Goal: Task Accomplishment & Management: Manage account settings

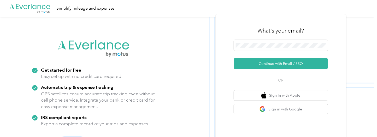
click at [285, 61] on button "Continue with Email / SSO" at bounding box center [281, 63] width 94 height 11
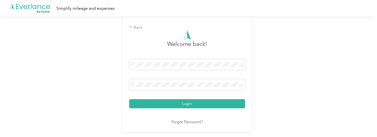
click at [221, 108] on button "Login" at bounding box center [187, 104] width 116 height 9
click at [224, 101] on button "Login" at bounding box center [187, 104] width 116 height 9
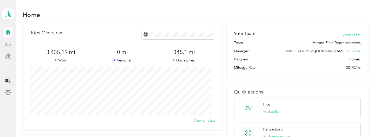
click at [9, 43] on icon at bounding box center [8, 45] width 6 height 6
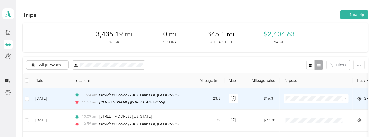
click at [308, 109] on li "Providers Choice" at bounding box center [316, 108] width 65 height 9
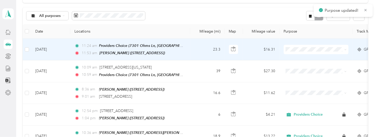
scroll to position [52, 0]
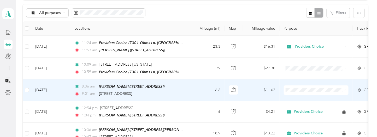
click at [301, 98] on span "Providers Choice" at bounding box center [321, 98] width 48 height 5
click at [252, 90] on td "$11.62" at bounding box center [261, 91] width 37 height 22
click at [252, 137] on div at bounding box center [187, 137] width 375 height 0
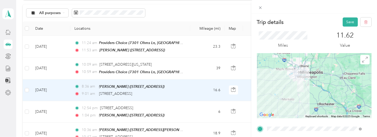
click at [344, 20] on button "Save" at bounding box center [350, 22] width 15 height 9
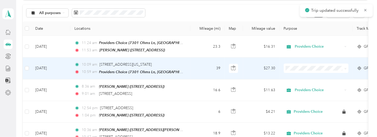
click at [294, 76] on icon at bounding box center [291, 77] width 7 height 4
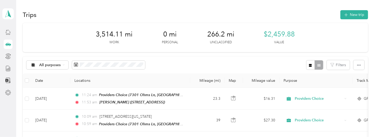
click at [7, 64] on div at bounding box center [8, 68] width 9 height 9
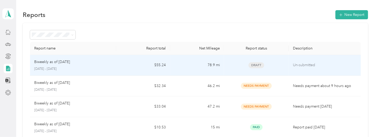
click at [296, 66] on p "Un-submitted" at bounding box center [325, 65] width 64 height 6
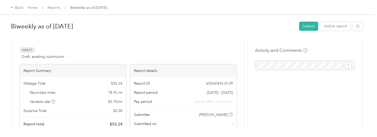
click at [303, 24] on button "Submit" at bounding box center [309, 26] width 19 height 9
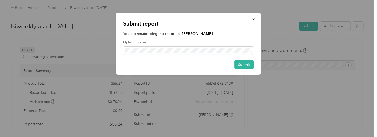
click at [240, 66] on button "Submit" at bounding box center [244, 64] width 19 height 9
